Goal: Register for event/course

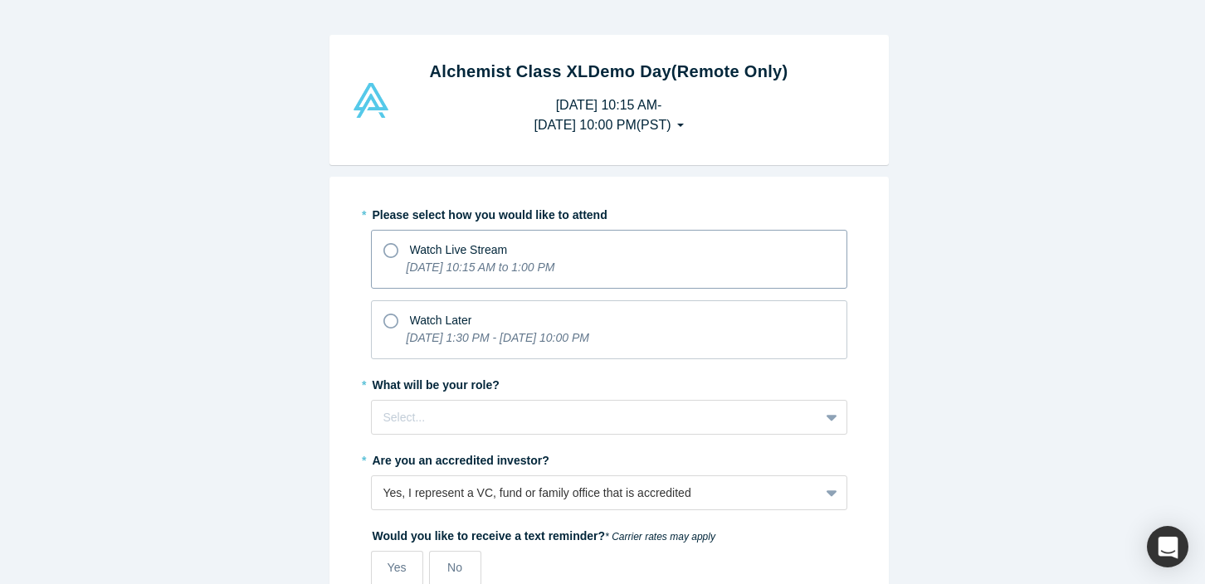
click at [413, 253] on span "Watch Live Stream" at bounding box center [459, 249] width 98 height 13
click at [0, 0] on input "Watch Live Stream [DATE] 10:15 AM to 1:00 PM" at bounding box center [0, 0] width 0 height 0
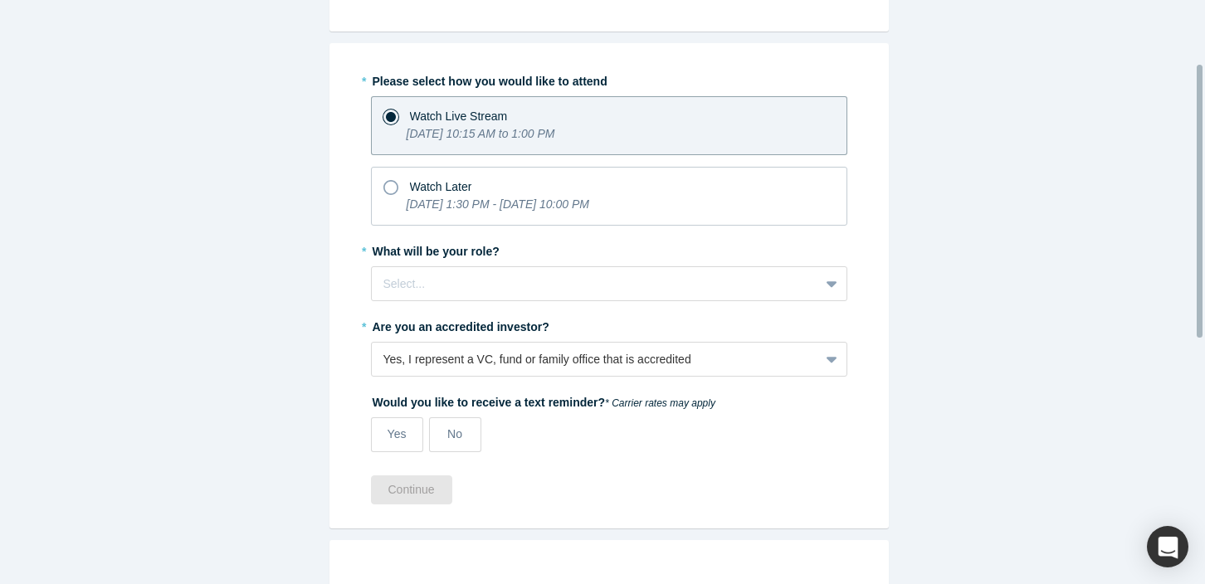
scroll to position [135, 0]
click at [427, 283] on div at bounding box center [595, 282] width 424 height 21
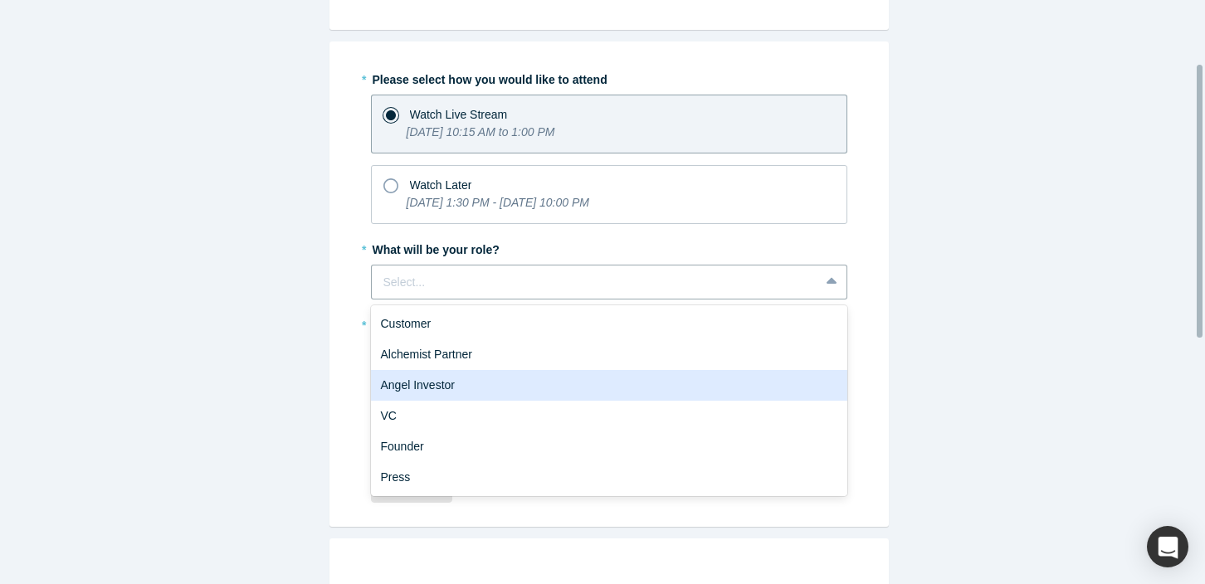
click at [427, 411] on div "VC" at bounding box center [609, 416] width 476 height 31
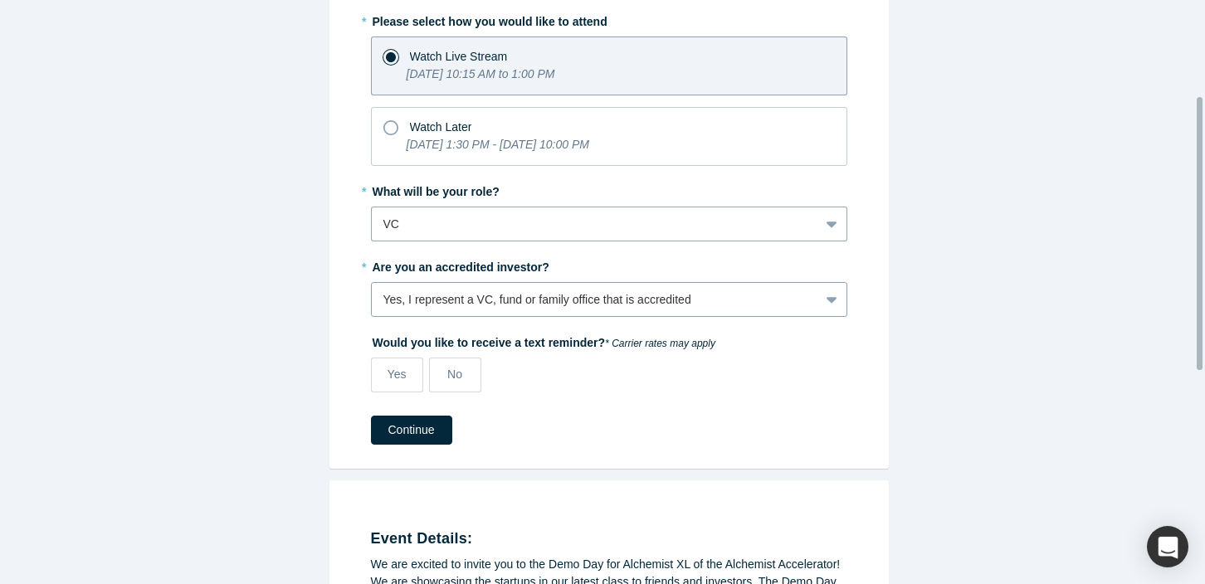
scroll to position [205, 0]
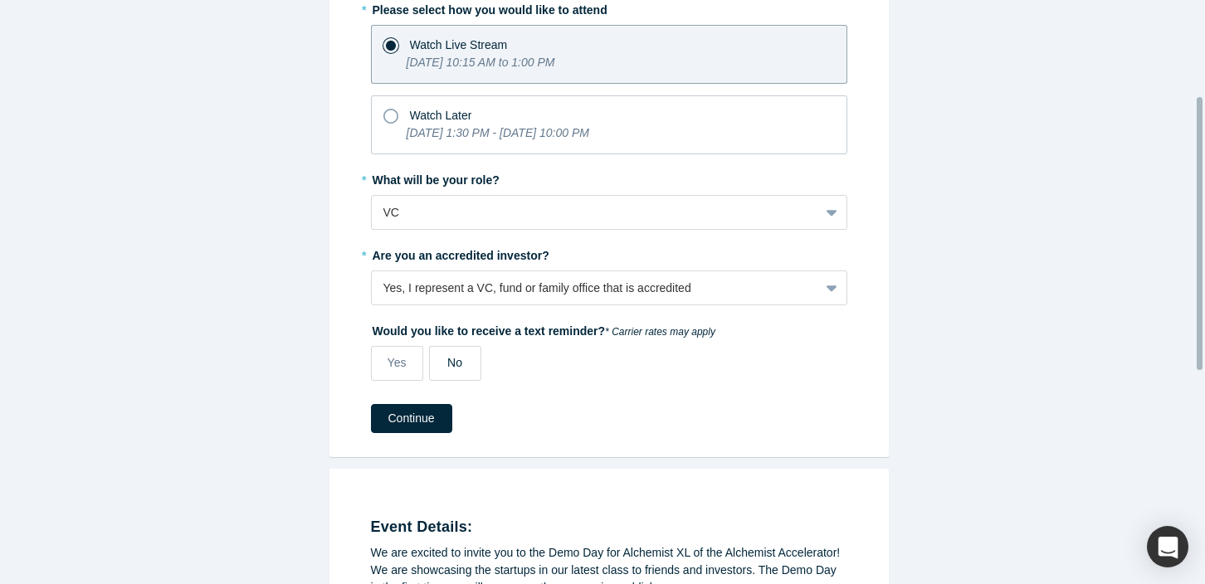
click at [447, 363] on span "No" at bounding box center [454, 362] width 15 height 13
click at [0, 0] on input "No" at bounding box center [0, 0] width 0 height 0
click at [420, 408] on button "Continue" at bounding box center [411, 418] width 81 height 29
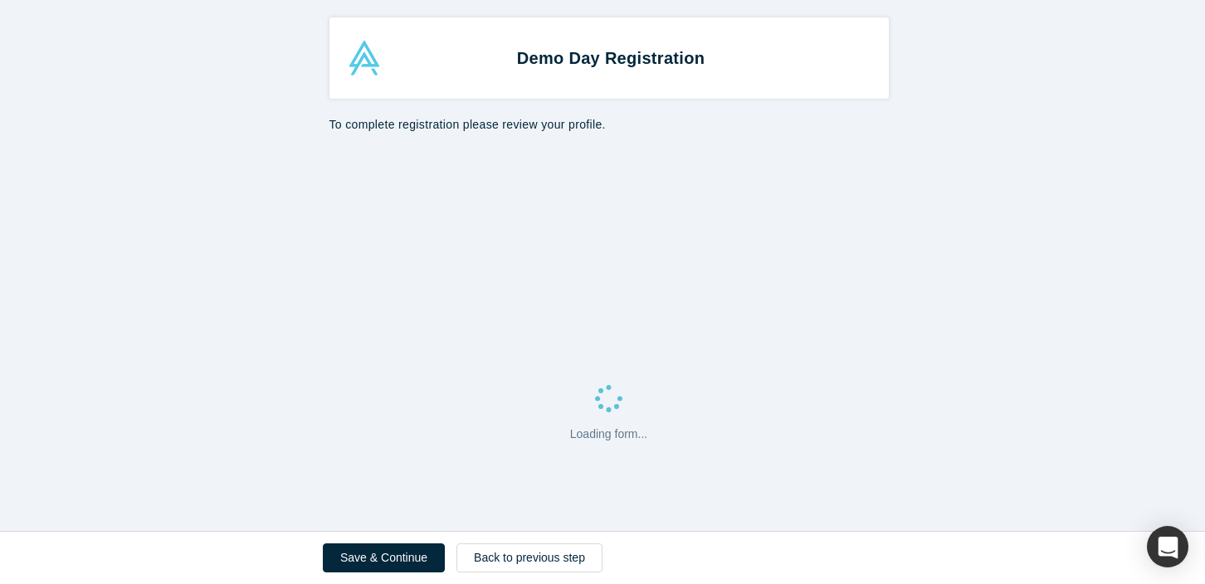
select select "US"
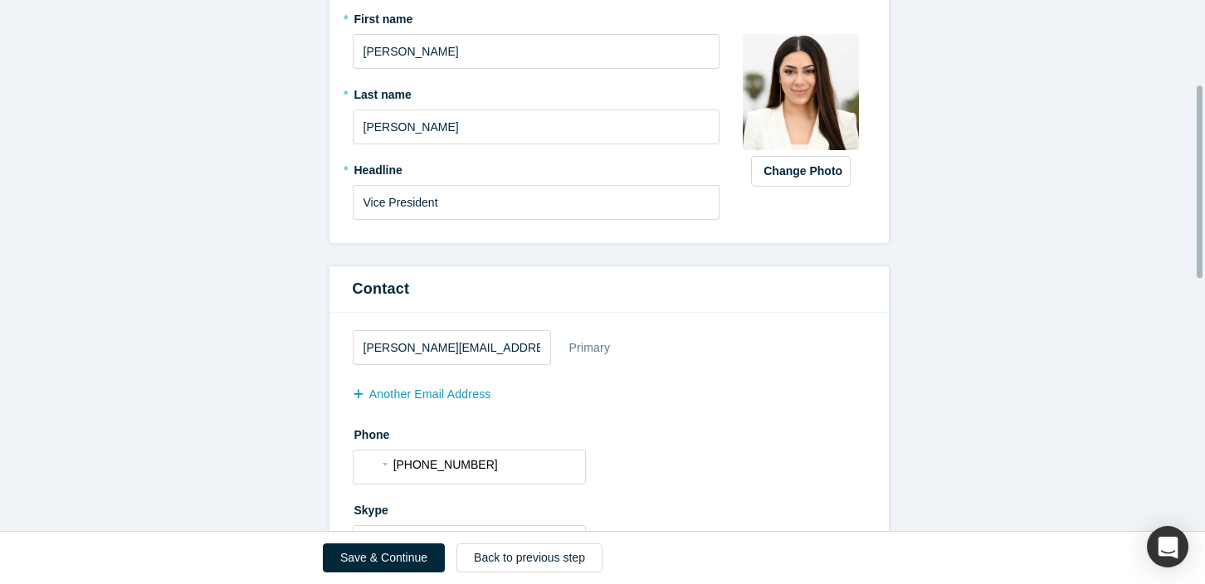
scroll to position [248, 0]
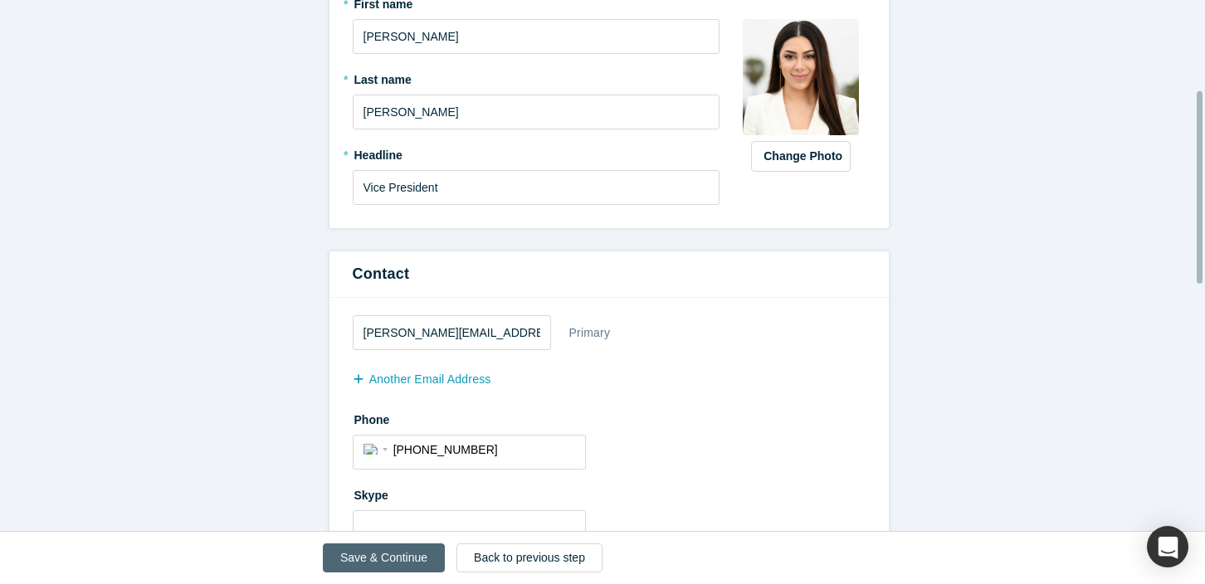
click at [405, 561] on button "Save & Continue" at bounding box center [384, 558] width 122 height 29
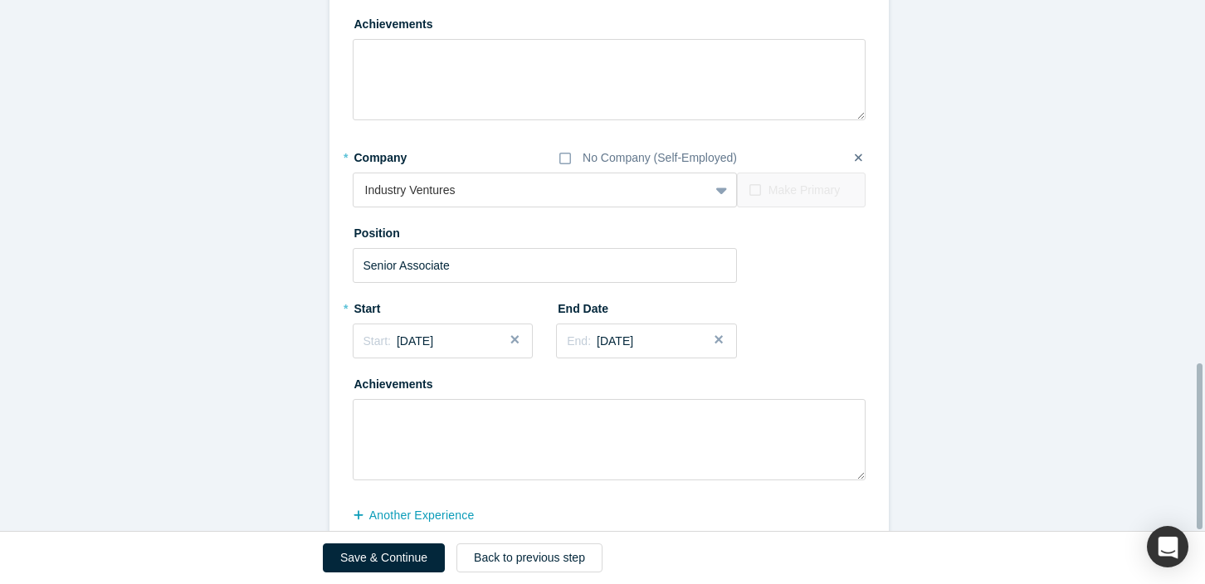
scroll to position [1163, 0]
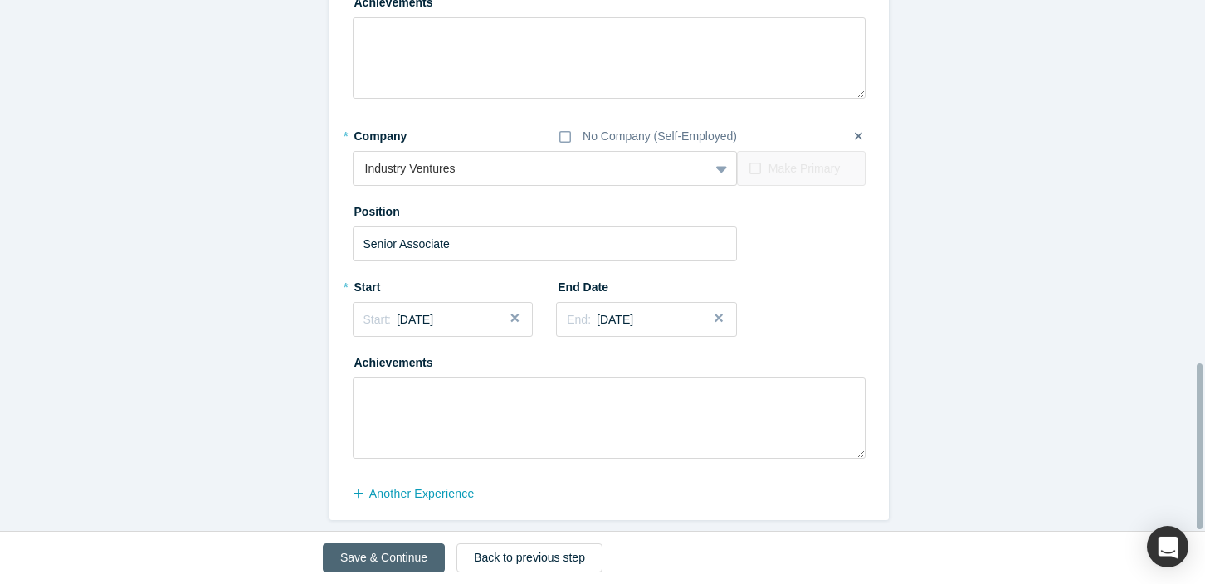
click at [417, 548] on button "Save & Continue" at bounding box center [384, 558] width 122 height 29
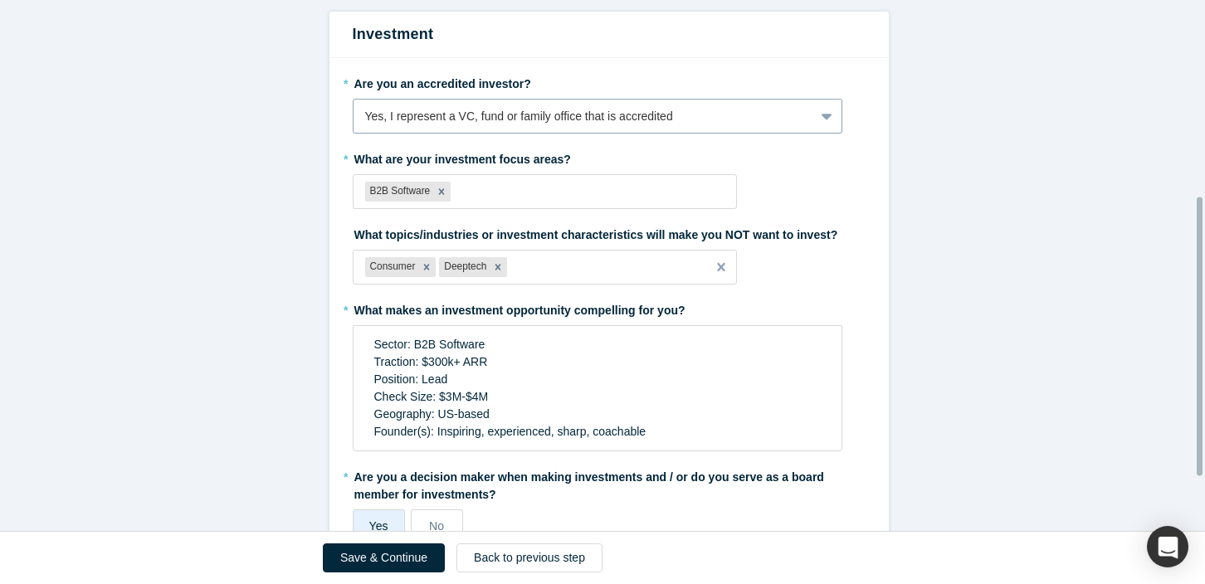
scroll to position [476, 0]
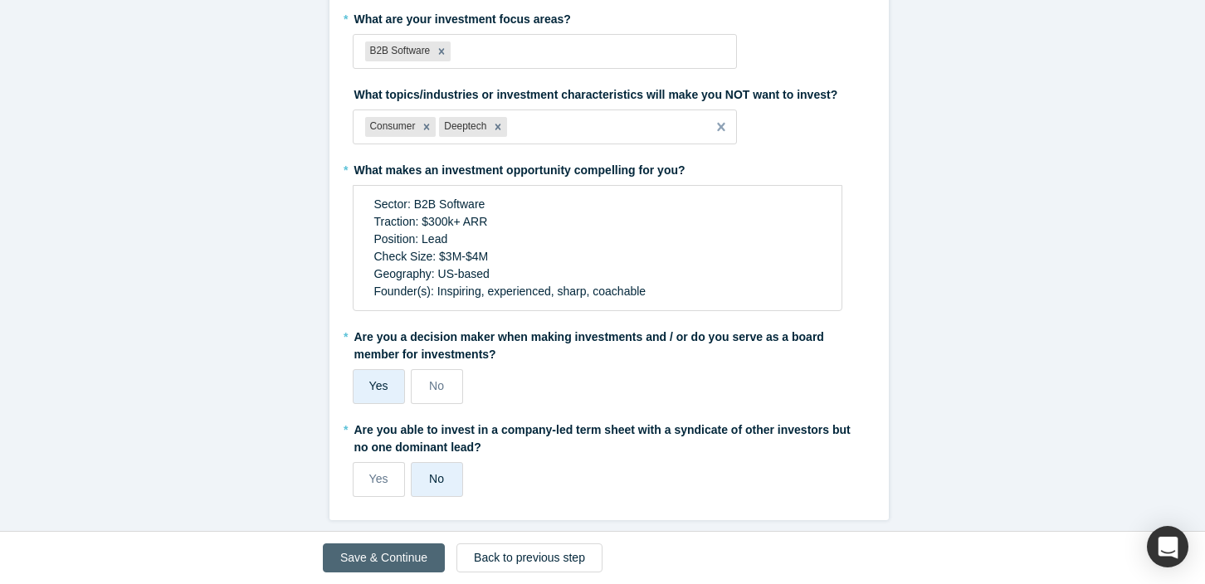
click at [371, 561] on button "Save & Continue" at bounding box center [384, 558] width 122 height 29
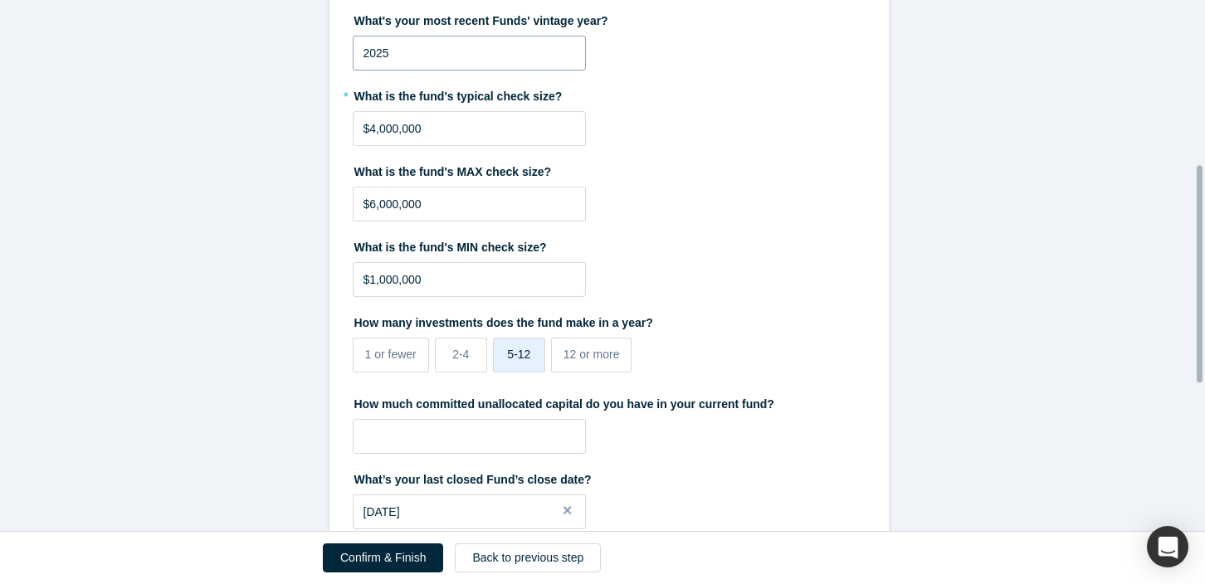
scroll to position [759, 0]
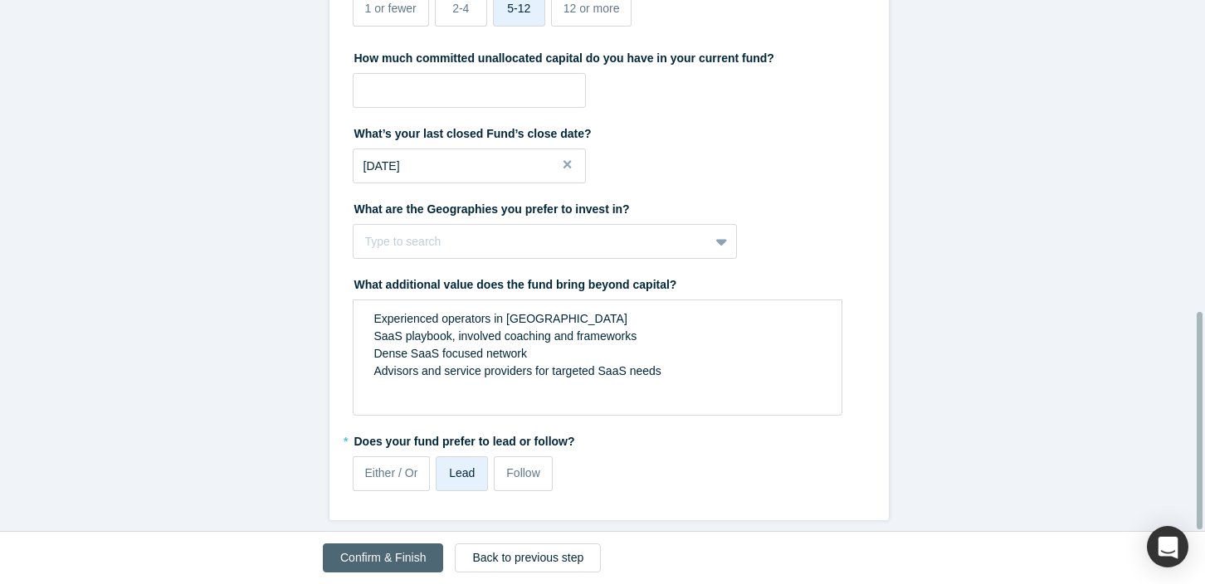
click at [394, 564] on button "Confirm & Finish" at bounding box center [383, 558] width 120 height 29
